Goal: Transaction & Acquisition: Purchase product/service

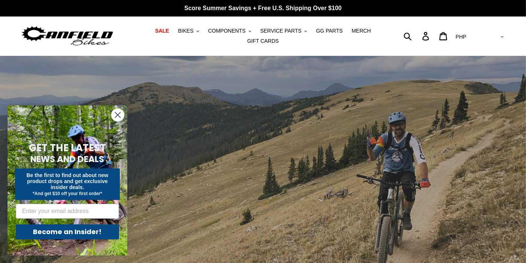
click at [117, 119] on circle "Close dialog" at bounding box center [118, 115] width 12 height 12
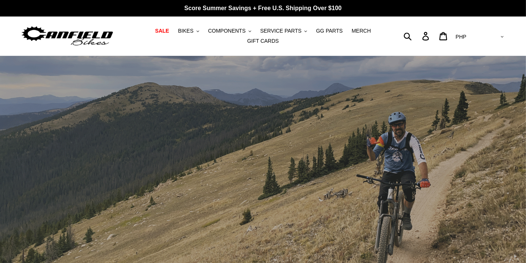
click at [280, 147] on div "slideshow" at bounding box center [263, 178] width 526 height 245
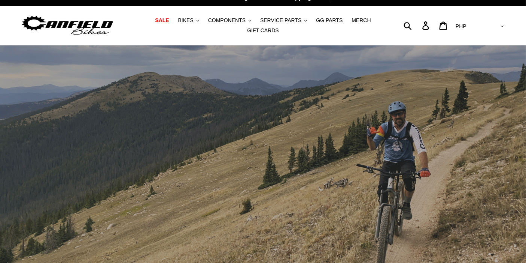
scroll to position [6, 0]
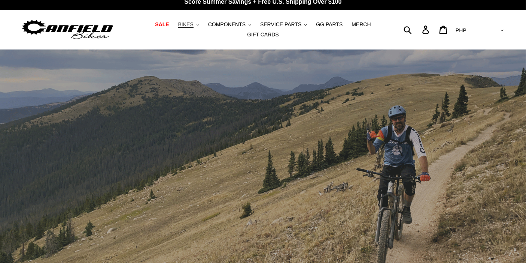
click at [197, 26] on icon ".cls-1{fill:#231f20}" at bounding box center [198, 25] width 3 height 3
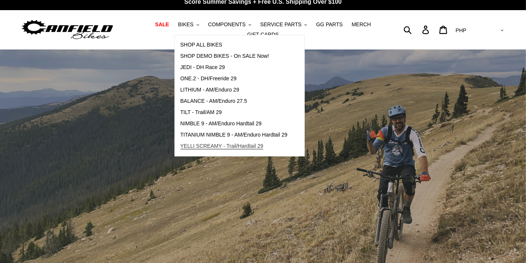
click at [185, 149] on span "YELLI SCREAMY - Trail/Hardtail 29" at bounding box center [222, 146] width 83 height 6
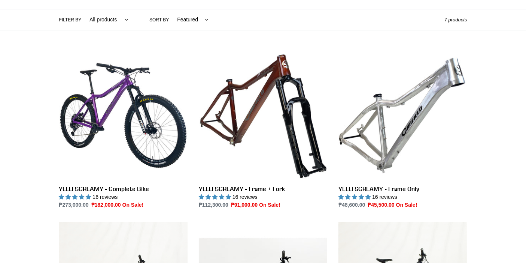
scroll to position [245, 0]
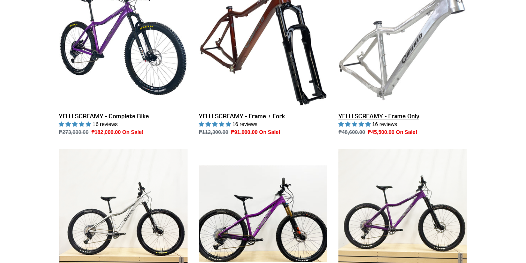
click at [404, 67] on link "YELLI SCREAMY - Frame Only" at bounding box center [403, 57] width 129 height 158
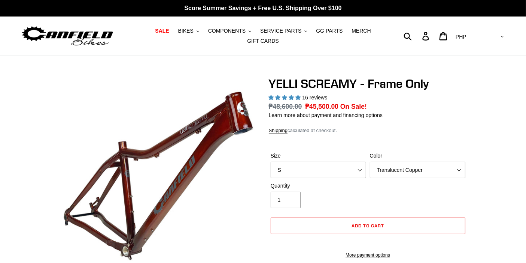
click at [339, 165] on select "S M L XL" at bounding box center [319, 170] width 96 height 16
select select "L"
click at [271, 162] on select "S M L XL" at bounding box center [319, 170] width 96 height 16
click at [408, 162] on select "Translucent Copper Purple Haze Raw" at bounding box center [418, 170] width 96 height 16
select select "Purple Haze"
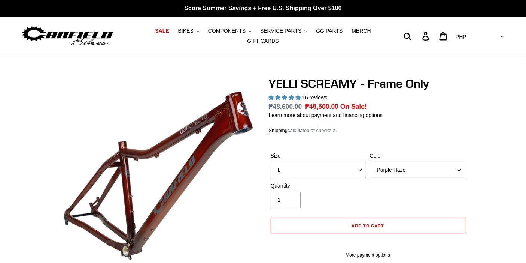
click at [370, 162] on select "Translucent Copper Purple Haze Raw" at bounding box center [418, 170] width 96 height 16
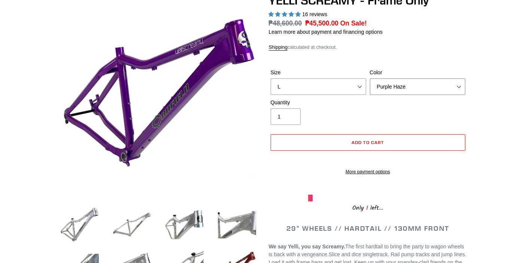
scroll to position [79, 0]
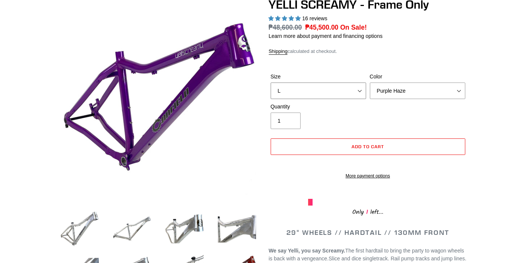
click at [323, 85] on select "S M L XL" at bounding box center [319, 90] width 96 height 16
select select "M"
click at [271, 82] on select "S M L XL" at bounding box center [319, 90] width 96 height 16
click at [404, 84] on select "Translucent Copper Purple Haze Raw" at bounding box center [418, 90] width 96 height 16
select select "Translucent Copper"
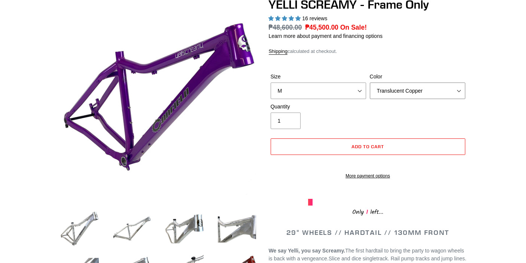
click at [370, 82] on select "Translucent Copper Purple Haze Raw" at bounding box center [418, 90] width 96 height 16
click at [354, 93] on select "S M L XL" at bounding box center [319, 90] width 96 height 16
select select "L"
click at [271, 82] on select "S M L XL" at bounding box center [319, 90] width 96 height 16
click at [406, 92] on select "Translucent Copper Purple Haze Raw" at bounding box center [418, 90] width 96 height 16
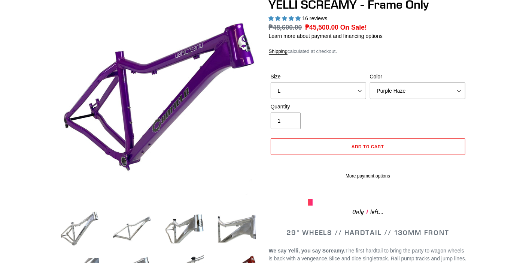
click at [370, 82] on select "Translucent Copper Purple Haze Raw" at bounding box center [418, 90] width 96 height 16
click at [401, 86] on select "Translucent Copper Purple Haze Raw" at bounding box center [418, 90] width 96 height 16
select select "Raw"
click at [370, 82] on select "Translucent Copper Purple Haze Raw" at bounding box center [418, 90] width 96 height 16
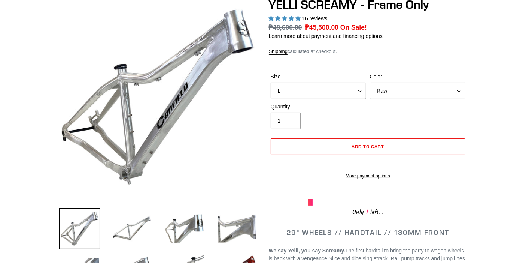
click at [337, 91] on select "S M L XL" at bounding box center [319, 90] width 96 height 16
select select "M"
click at [271, 82] on select "S M L XL" at bounding box center [319, 90] width 96 height 16
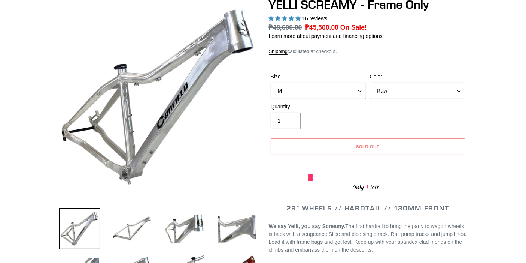
click at [402, 84] on select "Translucent Copper Purple Haze Raw" at bounding box center [418, 90] width 96 height 16
click at [370, 82] on select "Translucent Copper Purple Haze Raw" at bounding box center [418, 90] width 96 height 16
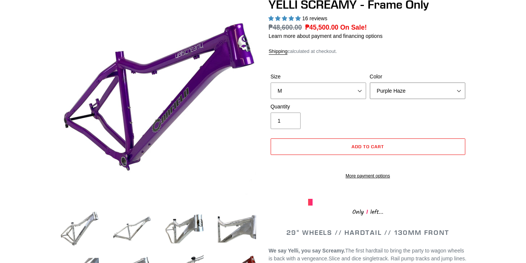
click at [386, 86] on select "Translucent Copper Purple Haze Raw" at bounding box center [418, 90] width 96 height 16
select select "Translucent Copper"
click at [370, 82] on select "Translucent Copper Purple Haze Raw" at bounding box center [418, 90] width 96 height 16
click at [364, 87] on select "S M L XL" at bounding box center [319, 90] width 96 height 16
click at [271, 82] on select "S M L XL" at bounding box center [319, 90] width 96 height 16
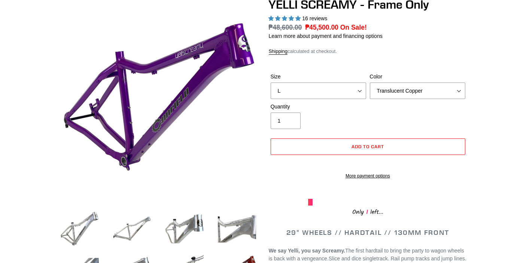
click at [419, 121] on div "Quantity 1" at bounding box center [368, 118] width 199 height 30
click at [361, 89] on select "S M L XL" at bounding box center [319, 90] width 96 height 16
select select "S"
click at [271, 82] on select "S M L XL" at bounding box center [319, 90] width 96 height 16
click at [402, 87] on select "Translucent Copper Purple Haze Raw" at bounding box center [418, 90] width 96 height 16
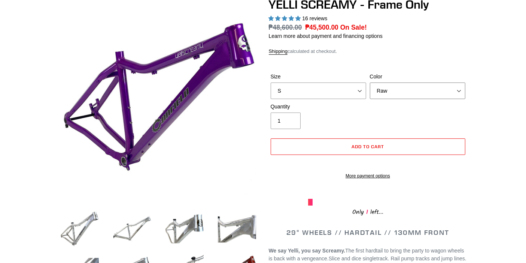
click at [370, 82] on select "Translucent Copper Purple Haze Raw" at bounding box center [418, 90] width 96 height 16
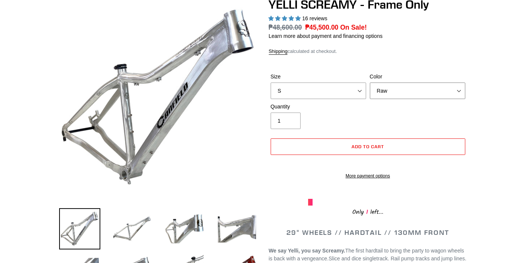
click at [402, 88] on select "Translucent Copper Purple Haze Raw" at bounding box center [418, 90] width 96 height 16
click at [370, 82] on select "Translucent Copper Purple Haze Raw" at bounding box center [418, 90] width 96 height 16
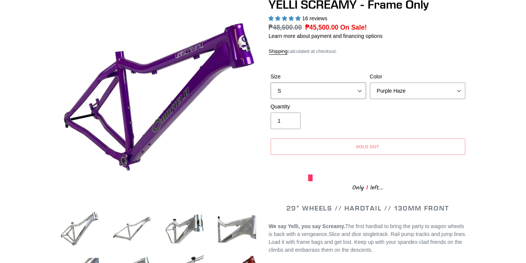
click at [353, 91] on select "S M L XL" at bounding box center [319, 90] width 96 height 16
click at [401, 85] on select "Translucent Copper Purple Haze Raw" at bounding box center [418, 90] width 96 height 16
select select "Translucent Copper"
click at [370, 82] on select "Translucent Copper Purple Haze Raw" at bounding box center [418, 90] width 96 height 16
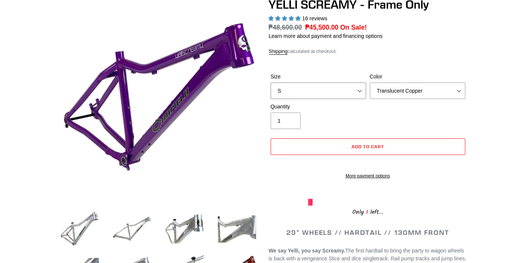
click at [353, 86] on select "S M L XL" at bounding box center [319, 90] width 96 height 16
select select "L"
click at [271, 82] on select "S M L XL" at bounding box center [319, 90] width 96 height 16
click at [390, 91] on select "Translucent Copper Purple Haze Raw" at bounding box center [418, 90] width 96 height 16
select select "Purple Haze"
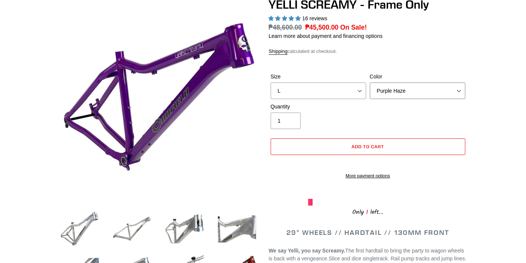
click at [370, 82] on select "Translucent Copper Purple Haze Raw" at bounding box center [418, 90] width 96 height 16
click at [355, 82] on select "S M L XL" at bounding box center [319, 90] width 96 height 16
select select "M"
click at [271, 82] on select "S M L XL" at bounding box center [319, 90] width 96 height 16
click at [395, 86] on select "Translucent Copper Purple Haze Raw" at bounding box center [418, 90] width 96 height 16
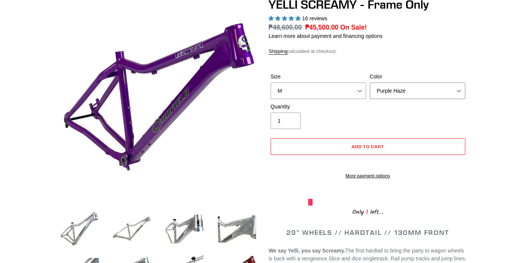
select select "Translucent Copper"
click at [370, 82] on select "Translucent Copper Purple Haze Raw" at bounding box center [418, 90] width 96 height 16
